Goal: Information Seeking & Learning: Learn about a topic

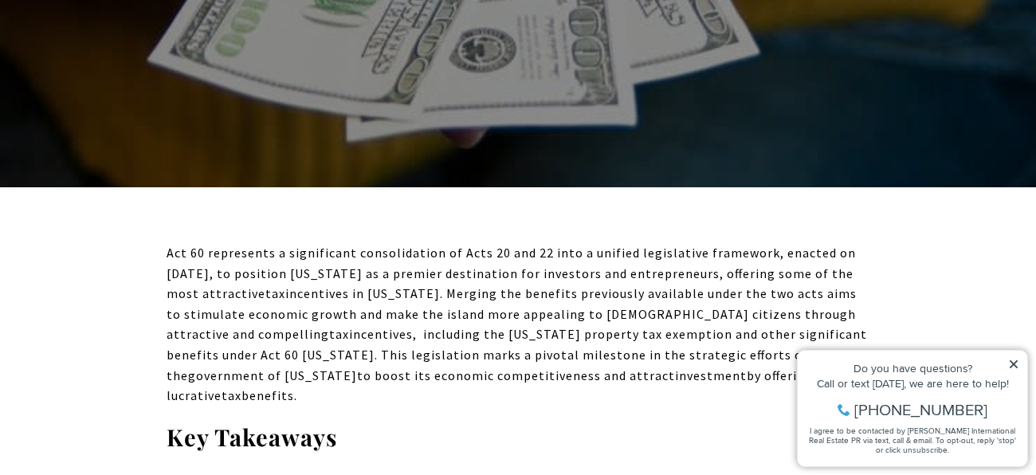
scroll to position [468, 0]
